Goal: Transaction & Acquisition: Purchase product/service

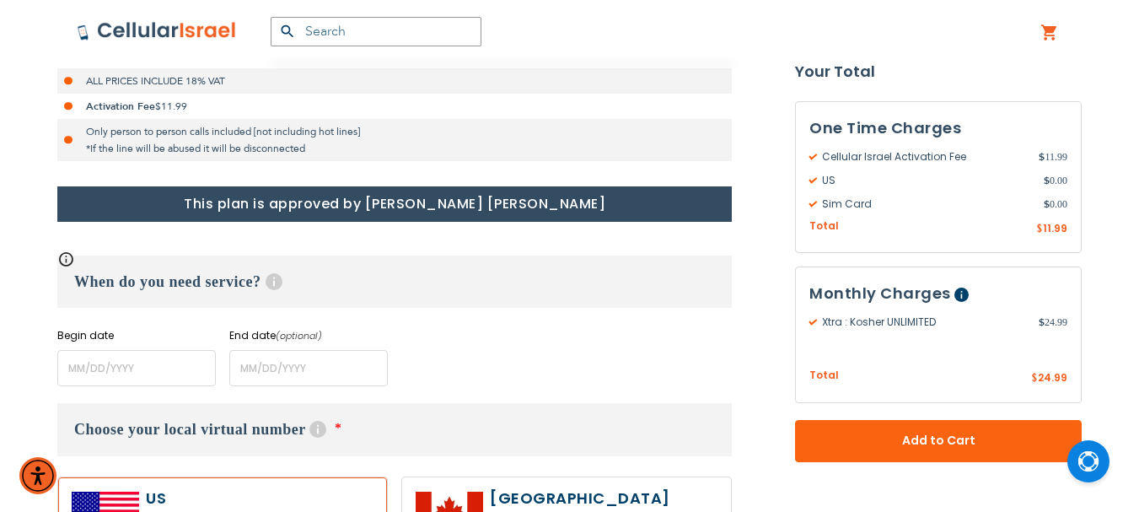
scroll to position [590, 0]
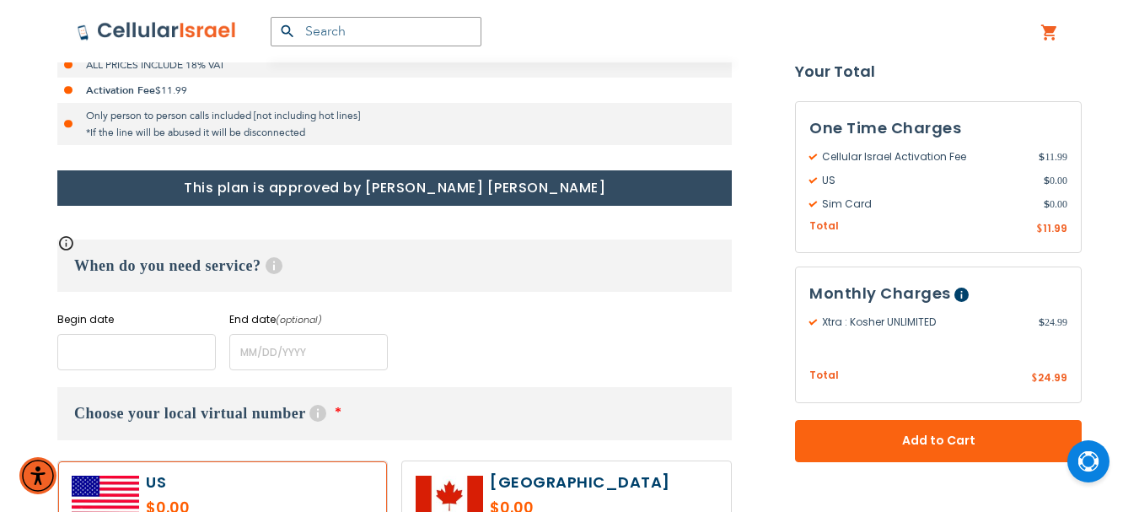
click at [139, 346] on input "name" at bounding box center [136, 352] width 158 height 36
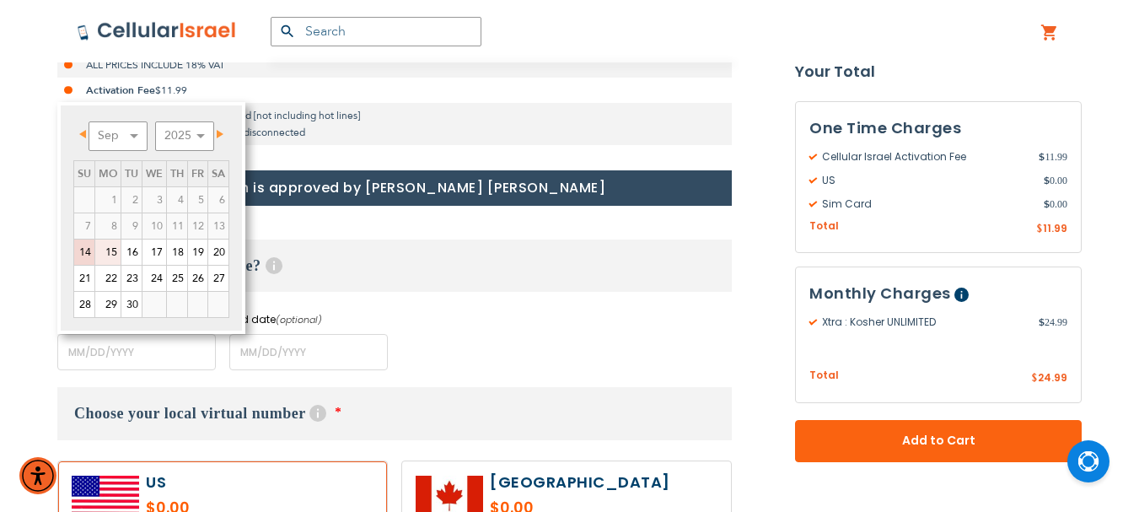
click at [109, 250] on link "15" at bounding box center [107, 251] width 25 height 25
type input "[DATE]"
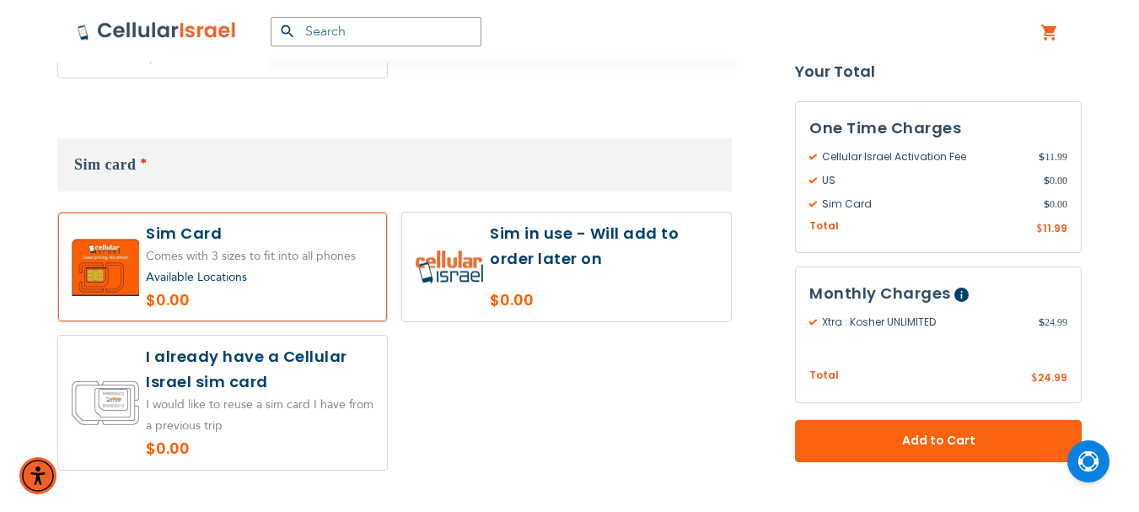
scroll to position [1601, 0]
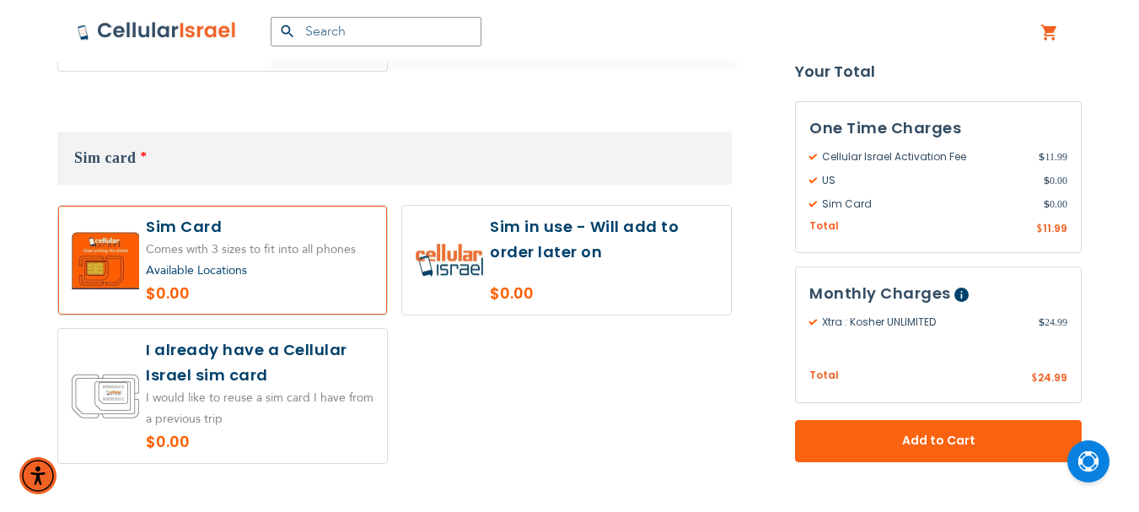
click at [609, 226] on label at bounding box center [566, 260] width 329 height 109
radio input "true"
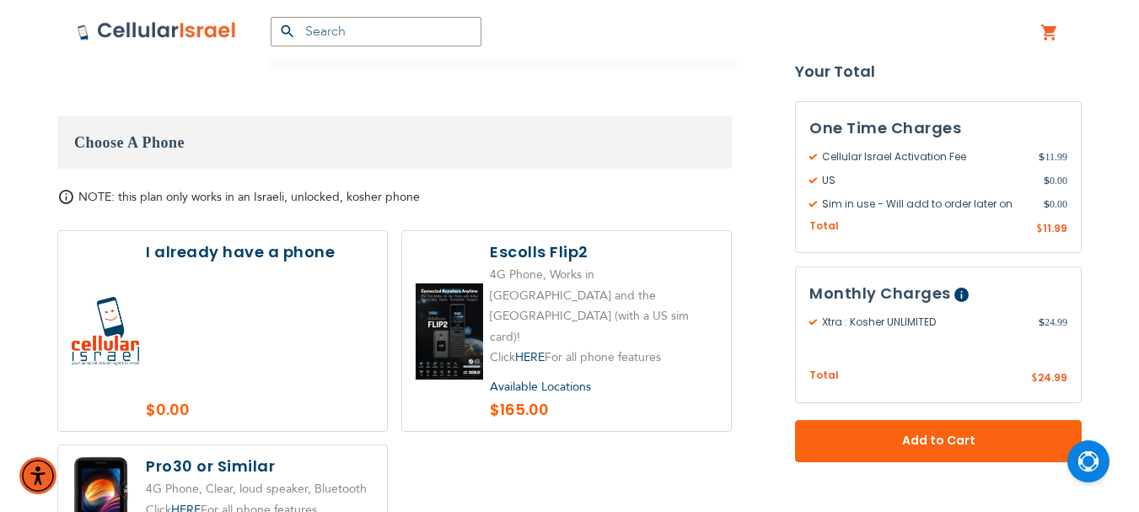
scroll to position [2023, 0]
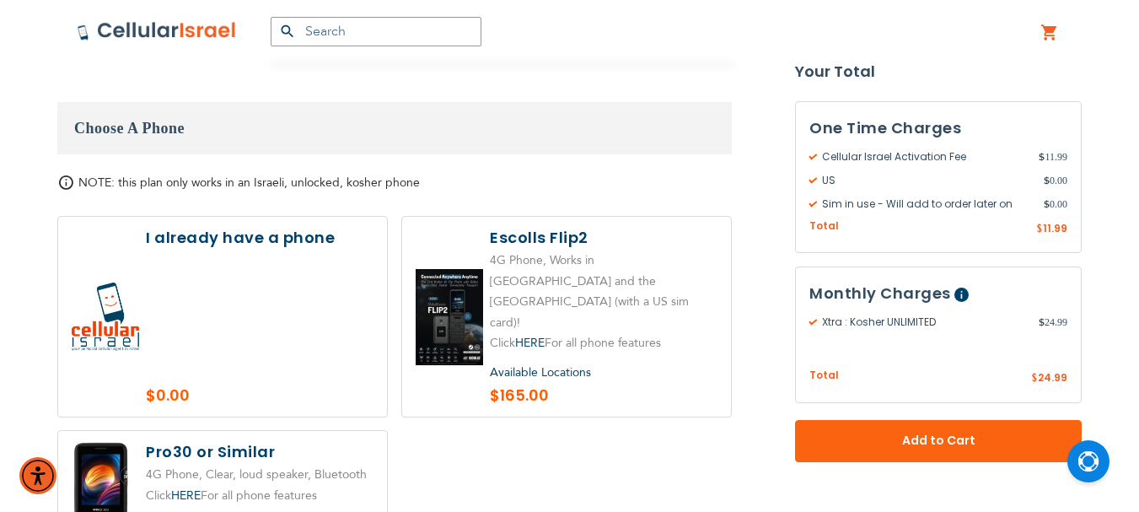
click at [282, 275] on label at bounding box center [222, 317] width 329 height 200
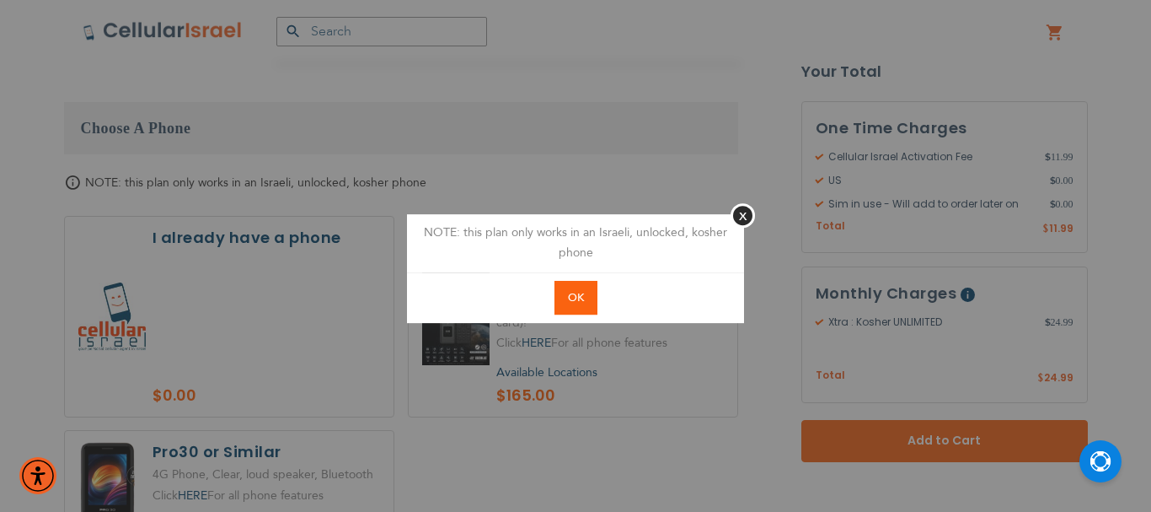
click at [568, 303] on span "OK" at bounding box center [576, 297] width 16 height 15
radio input "true"
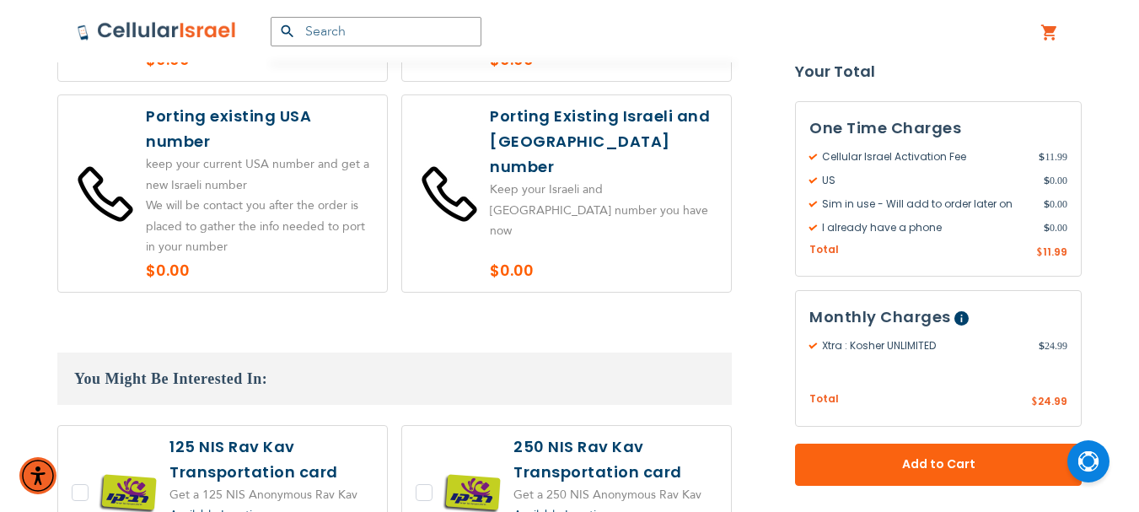
scroll to position [3371, 0]
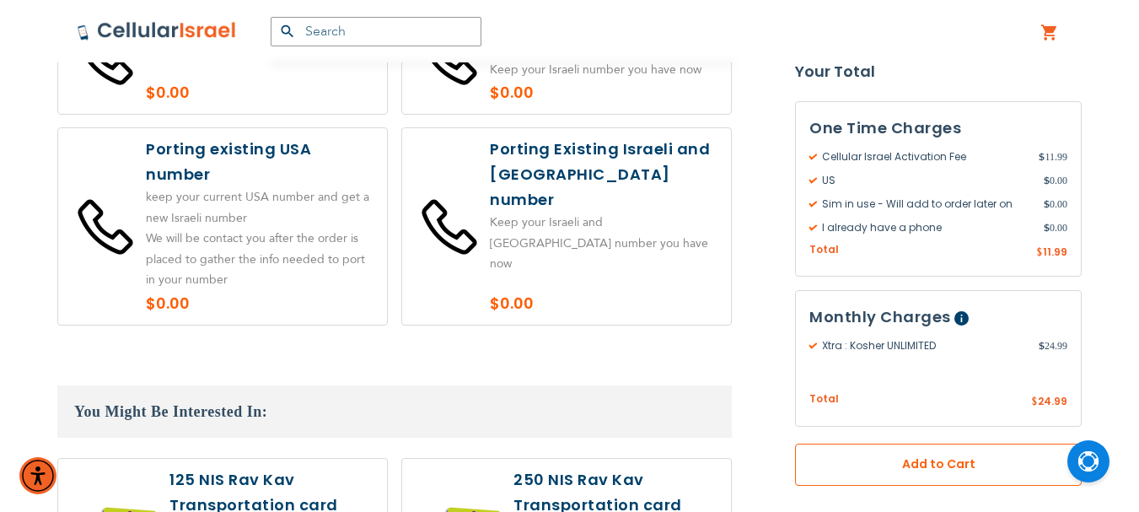
click at [964, 470] on span "Add to Cart" at bounding box center [937, 465] width 175 height 18
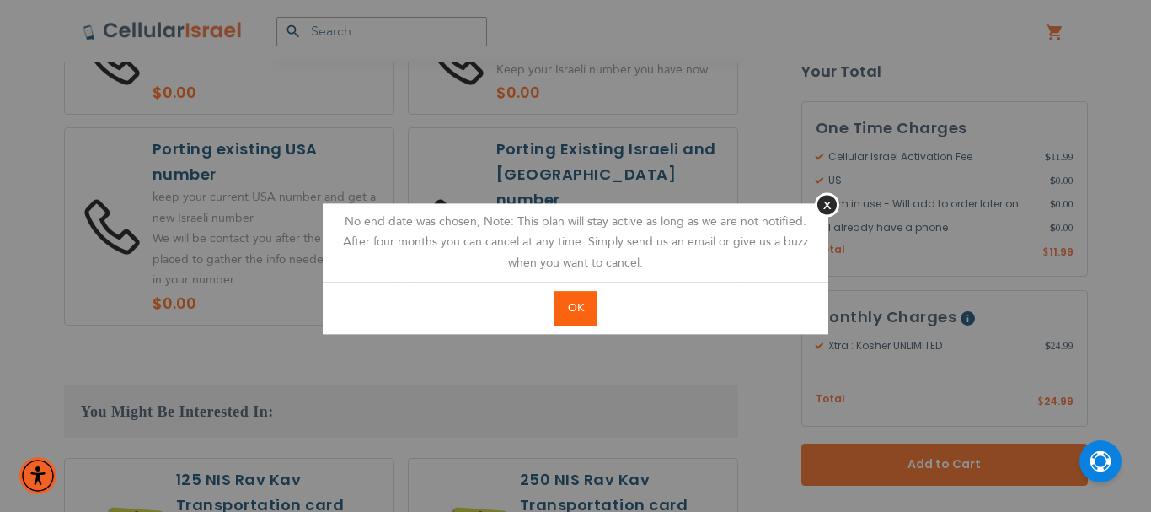
click at [574, 303] on span "OK" at bounding box center [576, 307] width 16 height 15
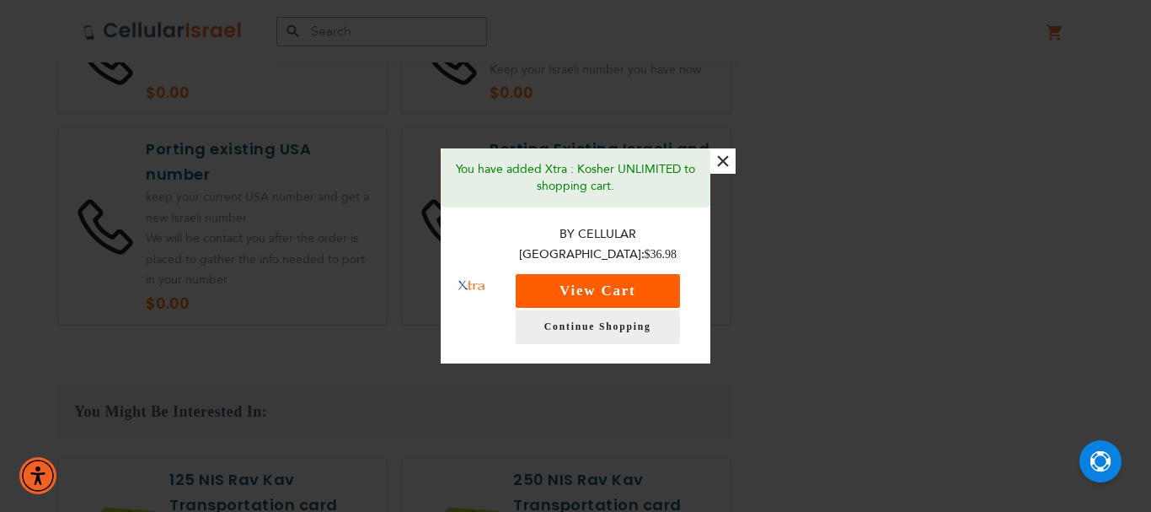
click at [569, 281] on button "View Cart" at bounding box center [598, 291] width 164 height 34
